Goal: Information Seeking & Learning: Learn about a topic

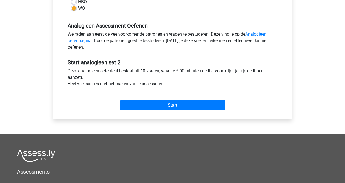
scroll to position [154, 0]
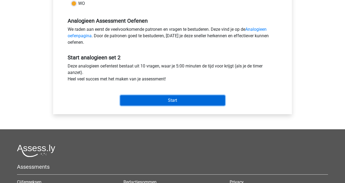
click at [178, 101] on input "Start" at bounding box center [172, 100] width 105 height 10
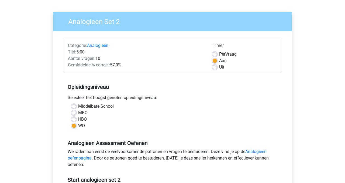
scroll to position [0, 0]
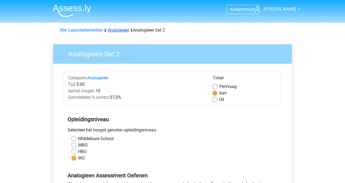
click at [120, 32] on link "Analogieen" at bounding box center [118, 29] width 21 height 5
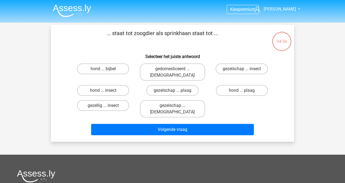
scroll to position [1, 0]
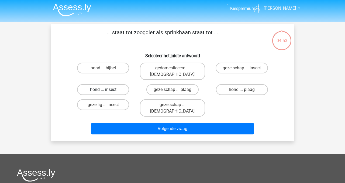
click at [97, 84] on label "hond ... insect" at bounding box center [103, 89] width 52 height 11
click at [103, 89] on input "hond ... insect" at bounding box center [104, 90] width 3 height 3
radio input "true"
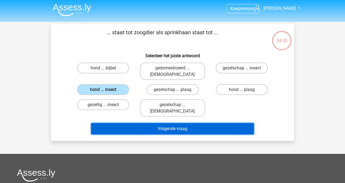
click at [164, 123] on button "Volgende vraag" at bounding box center [172, 128] width 163 height 11
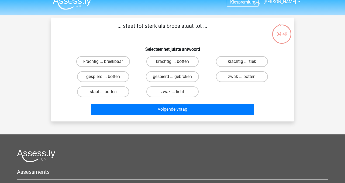
scroll to position [6, 0]
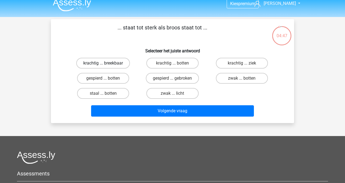
click at [105, 62] on label "krachtig ... breekbaar" at bounding box center [103, 63] width 54 height 11
click at [105, 63] on input "krachtig ... breekbaar" at bounding box center [104, 64] width 3 height 3
radio input "true"
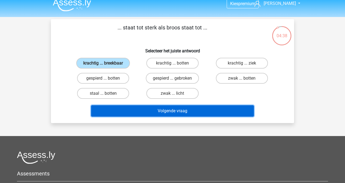
click at [175, 113] on button "Volgende vraag" at bounding box center [172, 110] width 163 height 11
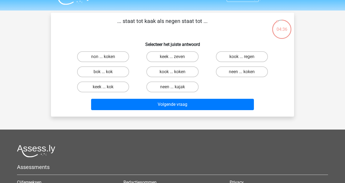
scroll to position [0, 0]
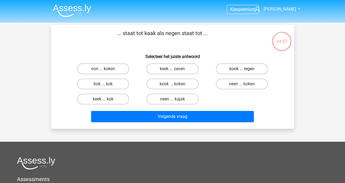
click at [232, 70] on label "kook ... regen" at bounding box center [242, 68] width 52 height 11
click at [241, 70] on input "kook ... regen" at bounding box center [242, 70] width 3 height 3
radio input "true"
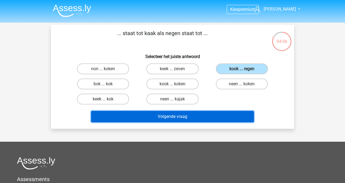
click at [201, 120] on button "Volgende vraag" at bounding box center [172, 116] width 163 height 11
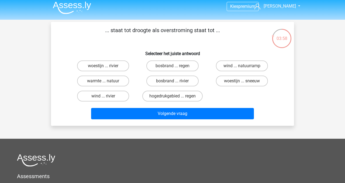
scroll to position [3, 0]
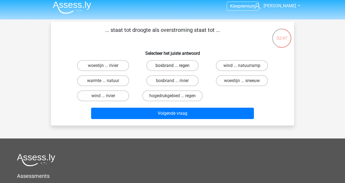
click at [164, 65] on label "bosbrand ... regen" at bounding box center [172, 65] width 52 height 11
click at [172, 65] on input "bosbrand ... regen" at bounding box center [173, 66] width 3 height 3
radio input "true"
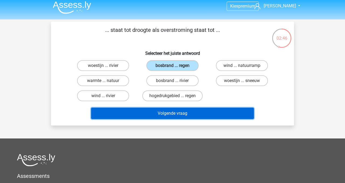
click at [169, 114] on button "Volgende vraag" at bounding box center [172, 112] width 163 height 11
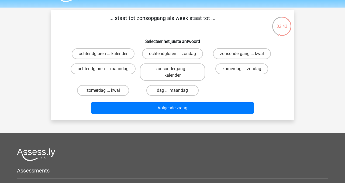
scroll to position [13, 0]
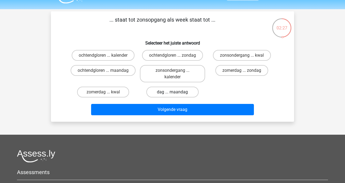
click at [181, 92] on label "dag ... maandag" at bounding box center [172, 91] width 52 height 11
click at [176, 92] on input "dag ... maandag" at bounding box center [173, 93] width 3 height 3
radio input "true"
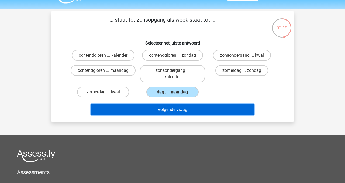
click at [185, 111] on button "Volgende vraag" at bounding box center [172, 109] width 163 height 11
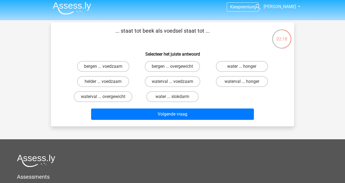
scroll to position [0, 0]
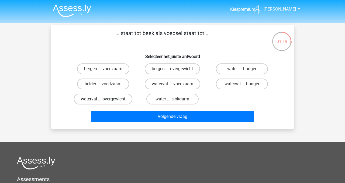
click at [111, 100] on label "waterval ... overgewicht" at bounding box center [103, 98] width 58 height 11
click at [107, 100] on input "waterval ... overgewicht" at bounding box center [104, 100] width 3 height 3
radio input "true"
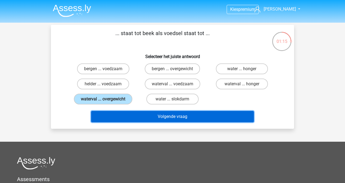
click at [167, 115] on button "Volgende vraag" at bounding box center [172, 116] width 163 height 11
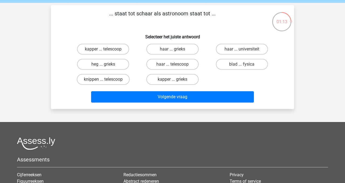
scroll to position [17, 0]
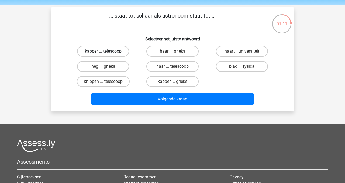
click at [97, 52] on label "kapper ... telescoop" at bounding box center [103, 51] width 52 height 11
click at [103, 52] on input "kapper ... telescoop" at bounding box center [104, 52] width 3 height 3
radio input "true"
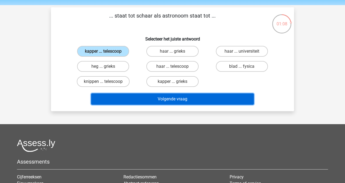
click at [189, 99] on button "Volgende vraag" at bounding box center [172, 98] width 163 height 11
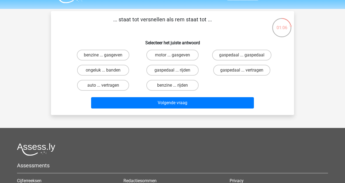
scroll to position [13, 0]
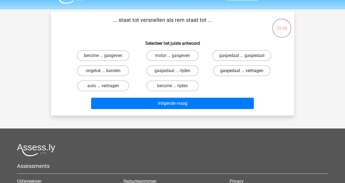
click at [249, 69] on label "gaspedaal ... vertragen" at bounding box center [241, 70] width 57 height 11
click at [245, 71] on input "gaspedaal ... vertragen" at bounding box center [242, 72] width 3 height 3
radio input "true"
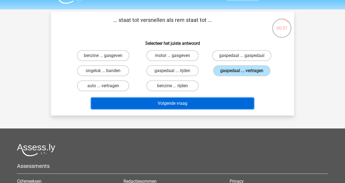
click at [197, 104] on button "Volgende vraag" at bounding box center [172, 102] width 163 height 11
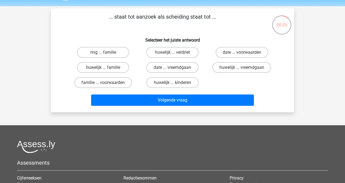
scroll to position [9, 0]
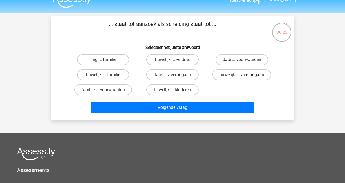
click at [238, 77] on label "huwelijk ... vreemdgaan" at bounding box center [241, 74] width 59 height 11
click at [241, 77] on input "huwelijk ... vreemdgaan" at bounding box center [242, 76] width 3 height 3
radio input "true"
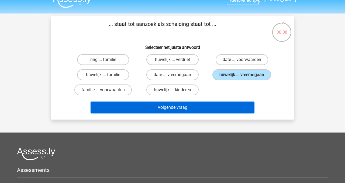
click at [206, 108] on button "Volgende vraag" at bounding box center [172, 106] width 163 height 11
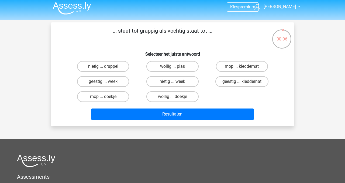
scroll to position [0, 0]
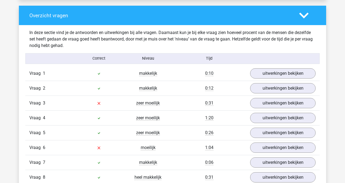
scroll to position [399, 0]
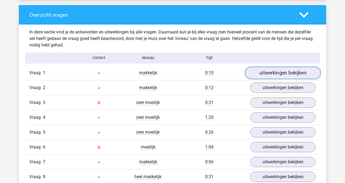
click at [261, 73] on link "uitwerkingen bekijken" at bounding box center [282, 73] width 75 height 12
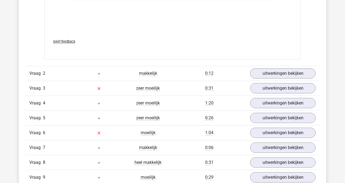
scroll to position [706, 0]
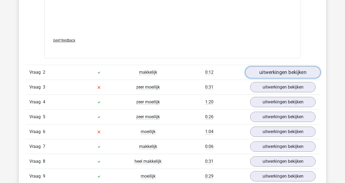
click at [274, 74] on link "uitwerkingen bekijken" at bounding box center [282, 72] width 75 height 12
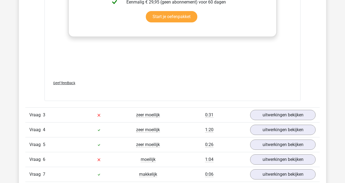
scroll to position [964, 0]
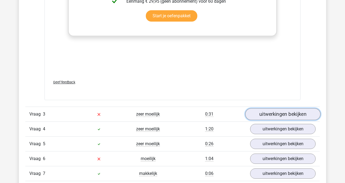
click at [262, 116] on link "uitwerkingen bekijken" at bounding box center [282, 114] width 75 height 12
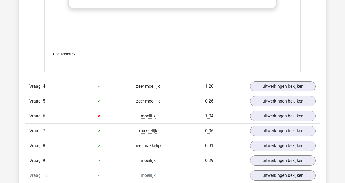
scroll to position [1296, 0]
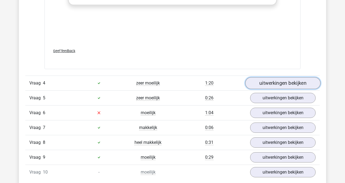
click at [272, 85] on link "uitwerkingen bekijken" at bounding box center [282, 83] width 75 height 12
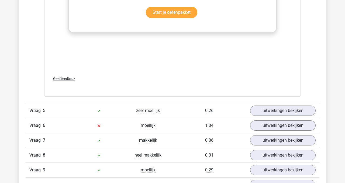
scroll to position [1577, 0]
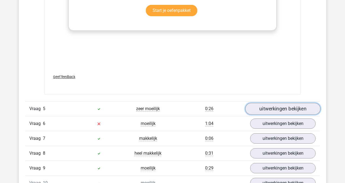
click at [268, 109] on link "uitwerkingen bekijken" at bounding box center [282, 109] width 75 height 12
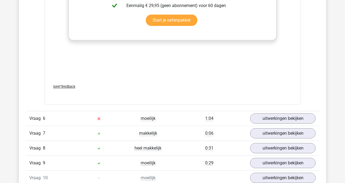
scroll to position [1868, 0]
click at [270, 120] on link "uitwerkingen bekijken" at bounding box center [282, 118] width 75 height 12
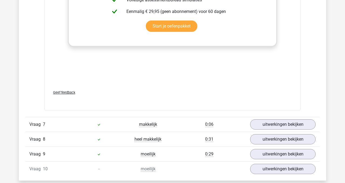
scroll to position [2164, 0]
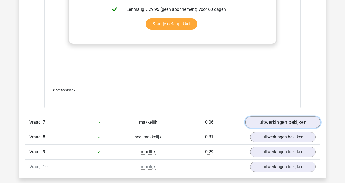
click at [273, 122] on link "uitwerkingen bekijken" at bounding box center [282, 122] width 75 height 12
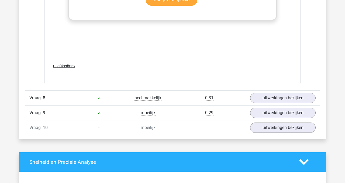
scroll to position [2489, 0]
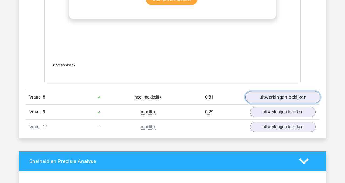
click at [279, 96] on link "uitwerkingen bekijken" at bounding box center [282, 97] width 75 height 12
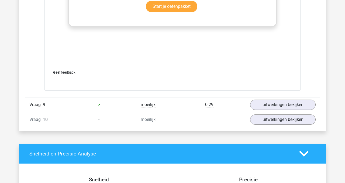
scroll to position [2782, 0]
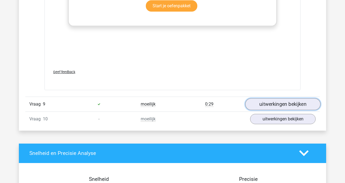
click at [273, 106] on link "uitwerkingen bekijken" at bounding box center [282, 104] width 75 height 12
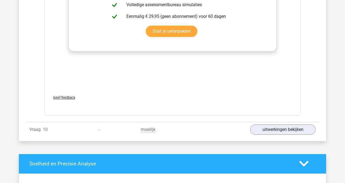
scroll to position [3057, 0]
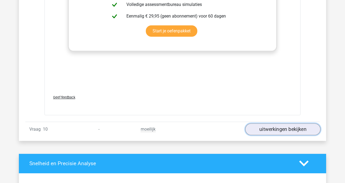
click at [260, 130] on link "uitwerkingen bekijken" at bounding box center [282, 129] width 75 height 12
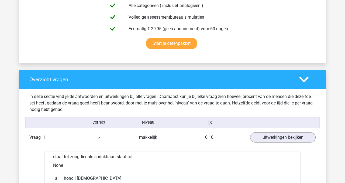
scroll to position [364, 0]
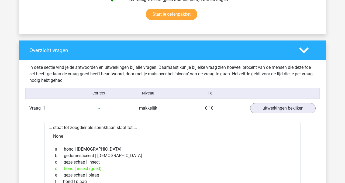
click at [304, 51] on polygon at bounding box center [303, 50] width 9 height 6
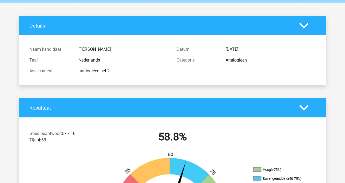
scroll to position [0, 0]
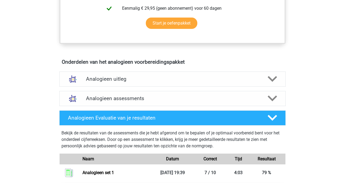
scroll to position [252, 0]
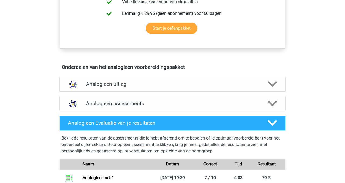
click at [125, 104] on h4 "Analogieen assessments" at bounding box center [172, 103] width 173 height 6
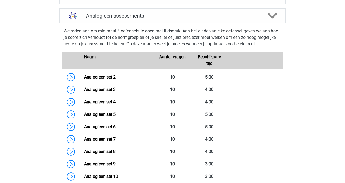
scroll to position [344, 0]
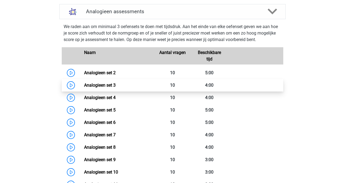
click at [96, 86] on link "Analogieen set 3" at bounding box center [99, 84] width 31 height 5
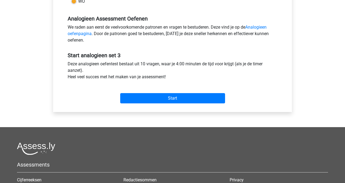
scroll to position [184, 0]
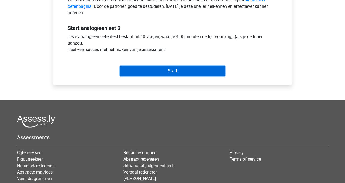
click at [172, 72] on input "Start" at bounding box center [172, 71] width 105 height 10
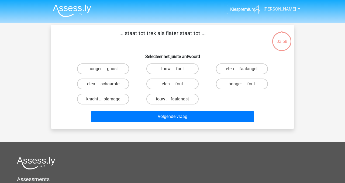
scroll to position [1, 0]
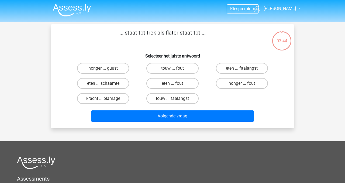
click at [173, 84] on input "eten ... fout" at bounding box center [173, 84] width 3 height 3
radio input "true"
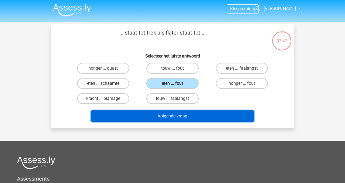
click at [180, 115] on button "Volgende vraag" at bounding box center [172, 115] width 163 height 11
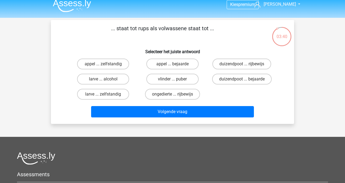
scroll to position [3, 0]
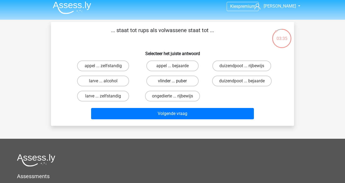
click at [178, 83] on label "vlinder ... puber" at bounding box center [172, 80] width 52 height 11
click at [176, 83] on input "vlinder ... puber" at bounding box center [173, 82] width 3 height 3
radio input "true"
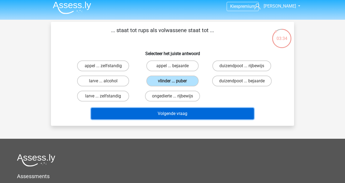
click at [185, 114] on button "Volgende vraag" at bounding box center [172, 113] width 163 height 11
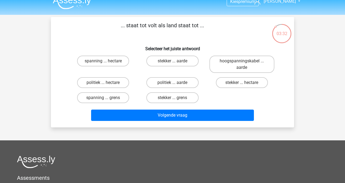
scroll to position [6, 0]
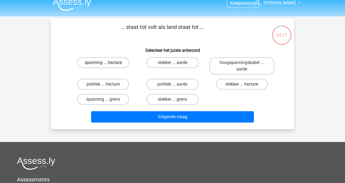
click at [101, 63] on label "spanning ... hectare" at bounding box center [103, 62] width 52 height 11
click at [103, 63] on input "spanning ... hectare" at bounding box center [104, 63] width 3 height 3
radio input "true"
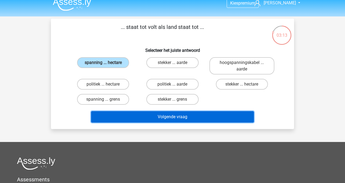
click at [153, 119] on button "Volgende vraag" at bounding box center [172, 116] width 163 height 11
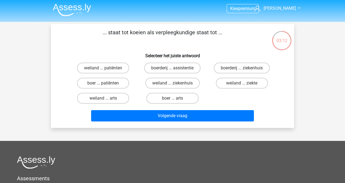
scroll to position [0, 0]
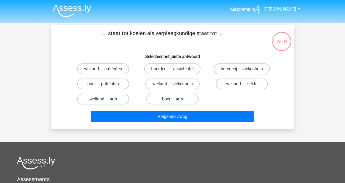
click at [99, 85] on label "boer ... patiënten" at bounding box center [103, 83] width 52 height 11
click at [103, 85] on input "boer ... patiënten" at bounding box center [104, 85] width 3 height 3
radio input "true"
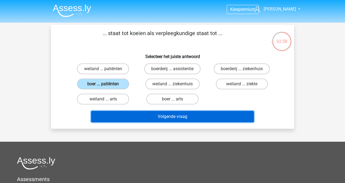
click at [159, 118] on button "Volgende vraag" at bounding box center [172, 116] width 163 height 11
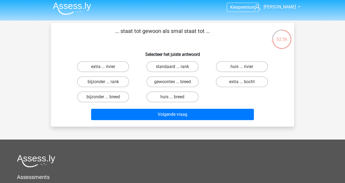
scroll to position [1, 0]
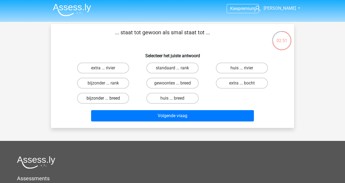
click at [101, 99] on label "bijzonder ... breed" at bounding box center [103, 98] width 52 height 11
click at [103, 99] on input "bijzonder ... breed" at bounding box center [104, 99] width 3 height 3
radio input "true"
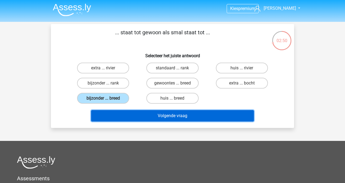
click at [173, 117] on button "Volgende vraag" at bounding box center [172, 115] width 163 height 11
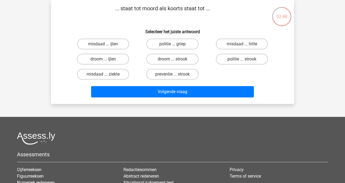
scroll to position [7, 0]
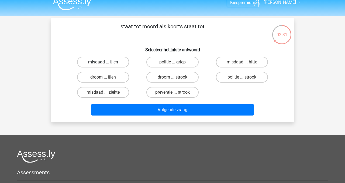
click at [99, 62] on label "misdaad ... ijlen" at bounding box center [103, 62] width 52 height 11
click at [103, 62] on input "misdaad ... ijlen" at bounding box center [104, 63] width 3 height 3
radio input "true"
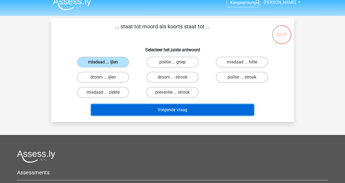
click at [172, 113] on button "Volgende vraag" at bounding box center [172, 109] width 163 height 11
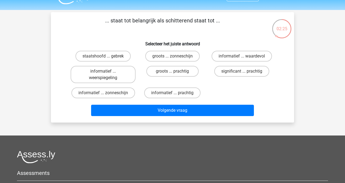
scroll to position [12, 0]
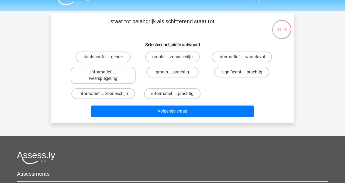
click at [239, 71] on label "significant ... prachtig" at bounding box center [241, 71] width 55 height 11
click at [241, 72] on input "significant ... prachtig" at bounding box center [242, 73] width 3 height 3
radio input "true"
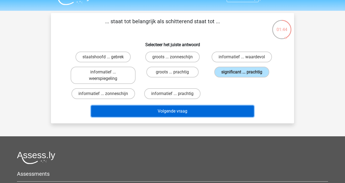
click at [213, 113] on button "Volgende vraag" at bounding box center [172, 110] width 163 height 11
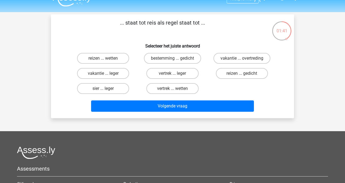
scroll to position [9, 0]
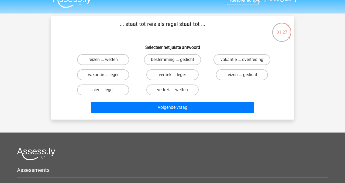
click at [98, 90] on label "sier ... leger" at bounding box center [103, 89] width 52 height 11
click at [103, 90] on input "sier ... leger" at bounding box center [104, 91] width 3 height 3
radio input "true"
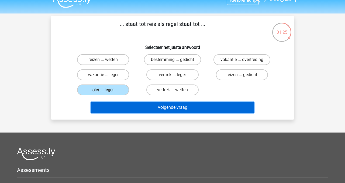
click at [166, 109] on button "Volgende vraag" at bounding box center [172, 106] width 163 height 11
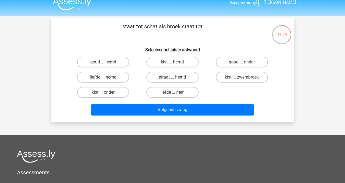
scroll to position [6, 0]
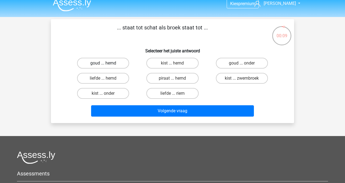
click at [111, 63] on label "goud ... hemd" at bounding box center [103, 63] width 52 height 11
click at [107, 63] on input "goud ... hemd" at bounding box center [104, 64] width 3 height 3
radio input "true"
click at [167, 63] on label "kist ... hemd" at bounding box center [172, 63] width 52 height 11
click at [172, 63] on input "kist ... hemd" at bounding box center [173, 64] width 3 height 3
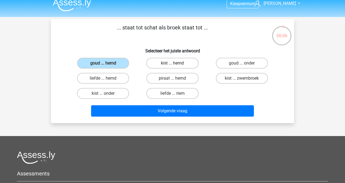
radio input "true"
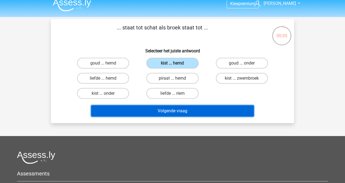
click at [188, 111] on button "Volgende vraag" at bounding box center [172, 110] width 163 height 11
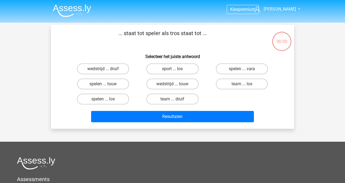
scroll to position [6, 0]
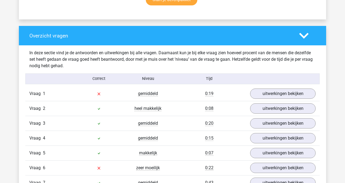
scroll to position [377, 0]
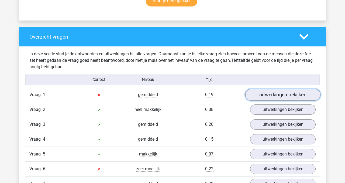
click at [280, 95] on link "uitwerkingen bekijken" at bounding box center [282, 95] width 75 height 12
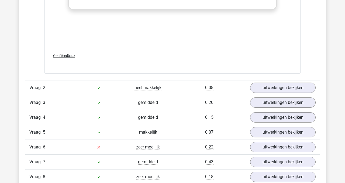
scroll to position [686, 0]
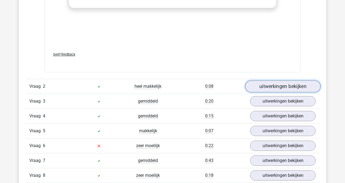
click at [283, 84] on link "uitwerkingen bekijken" at bounding box center [282, 86] width 75 height 12
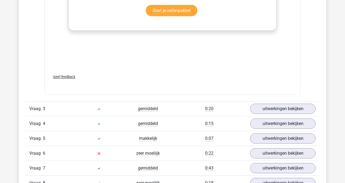
scroll to position [964, 0]
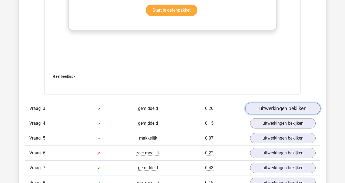
click at [275, 107] on link "uitwerkingen bekijken" at bounding box center [282, 108] width 75 height 12
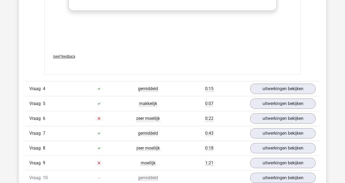
scroll to position [1290, 0]
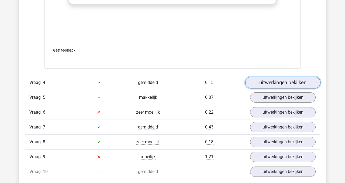
click at [285, 84] on link "uitwerkingen bekijken" at bounding box center [282, 82] width 75 height 12
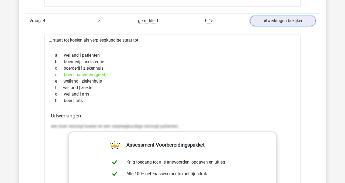
scroll to position [1353, 0]
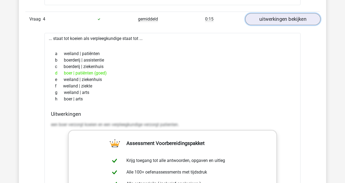
click at [274, 19] on link "uitwerkingen bekijken" at bounding box center [282, 19] width 75 height 12
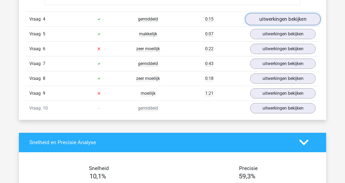
click at [274, 19] on link "uitwerkingen bekijken" at bounding box center [282, 19] width 75 height 12
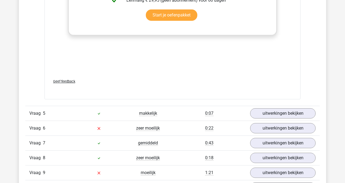
scroll to position [1563, 0]
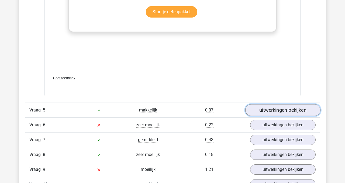
click at [273, 112] on link "uitwerkingen bekijken" at bounding box center [282, 110] width 75 height 12
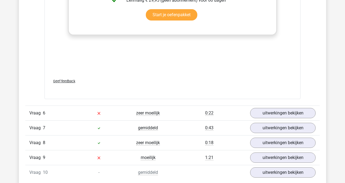
scroll to position [1864, 0]
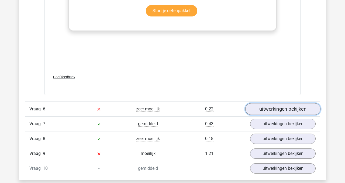
click at [283, 108] on link "uitwerkingen bekijken" at bounding box center [282, 109] width 75 height 12
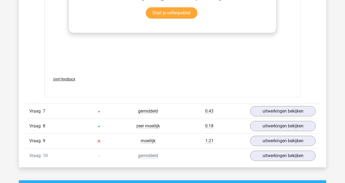
scroll to position [2162, 0]
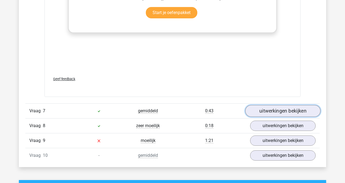
click at [264, 110] on link "uitwerkingen bekijken" at bounding box center [282, 111] width 75 height 12
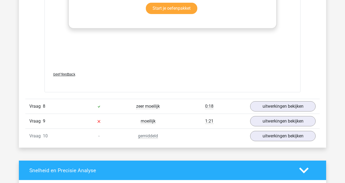
scroll to position [2467, 0]
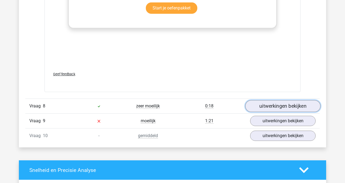
click at [263, 107] on link "uitwerkingen bekijken" at bounding box center [282, 106] width 75 height 12
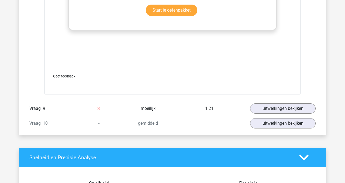
scroll to position [2766, 0]
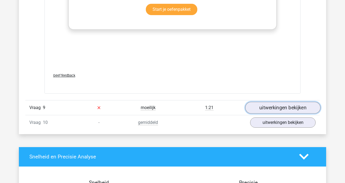
click at [265, 109] on link "uitwerkingen bekijken" at bounding box center [282, 107] width 75 height 12
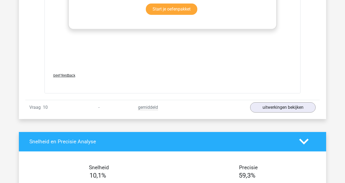
scroll to position [3070, 0]
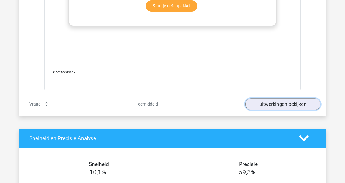
click at [288, 104] on link "uitwerkingen bekijken" at bounding box center [282, 104] width 75 height 12
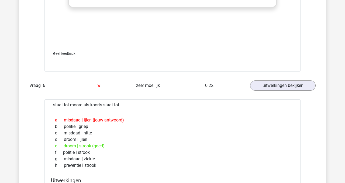
scroll to position [1872, 0]
